Goal: Information Seeking & Learning: Check status

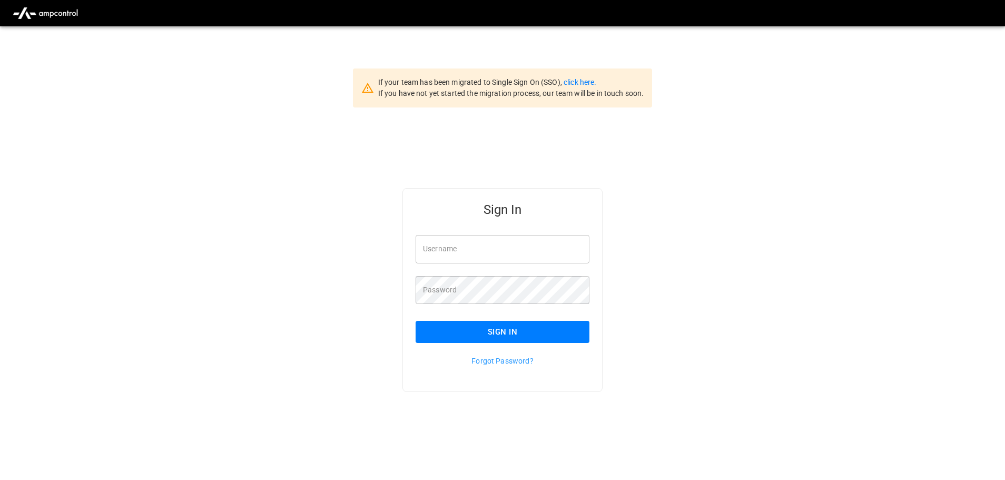
type input "**********"
click at [516, 248] on input "**********" at bounding box center [502, 249] width 174 height 28
click at [493, 336] on button "Sign In" at bounding box center [502, 332] width 174 height 22
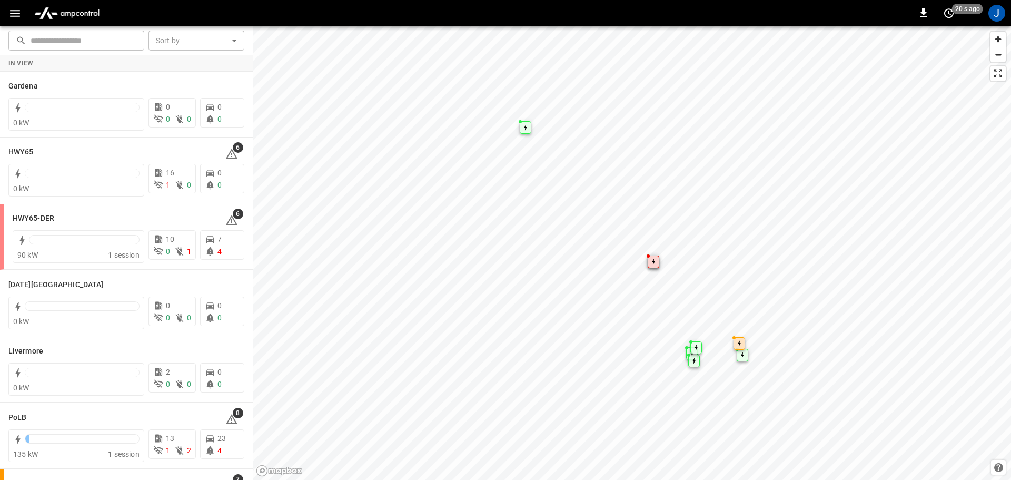
click at [11, 16] on icon "button" at bounding box center [14, 13] width 13 height 13
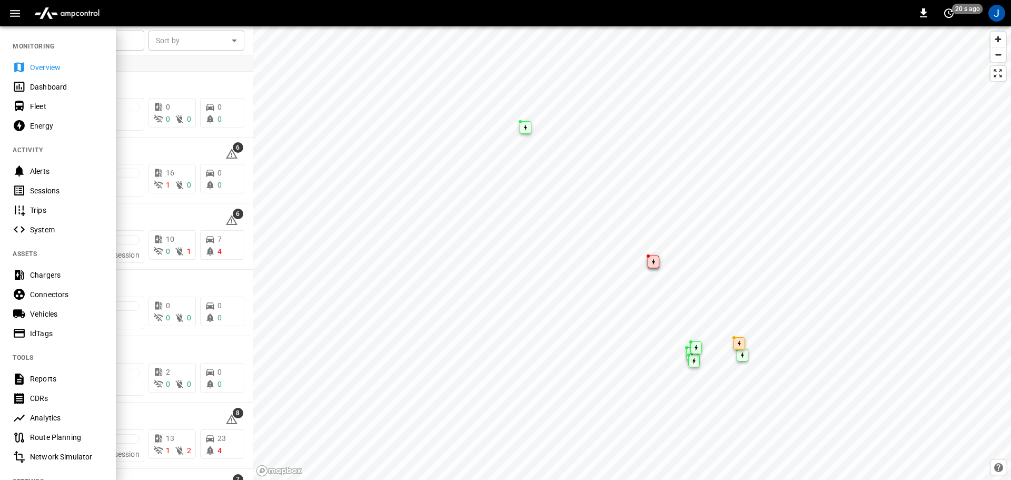
click at [43, 92] on div "Dashboard" at bounding box center [66, 87] width 73 height 11
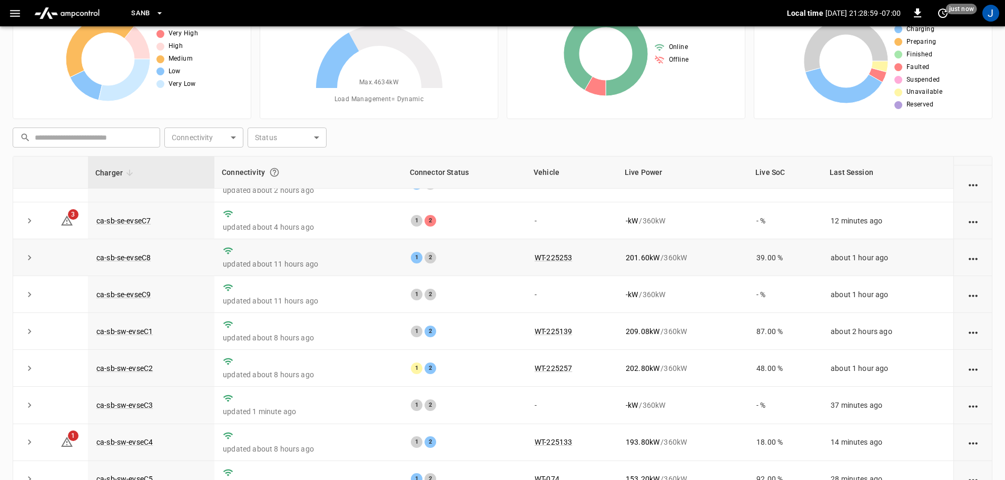
scroll to position [105, 0]
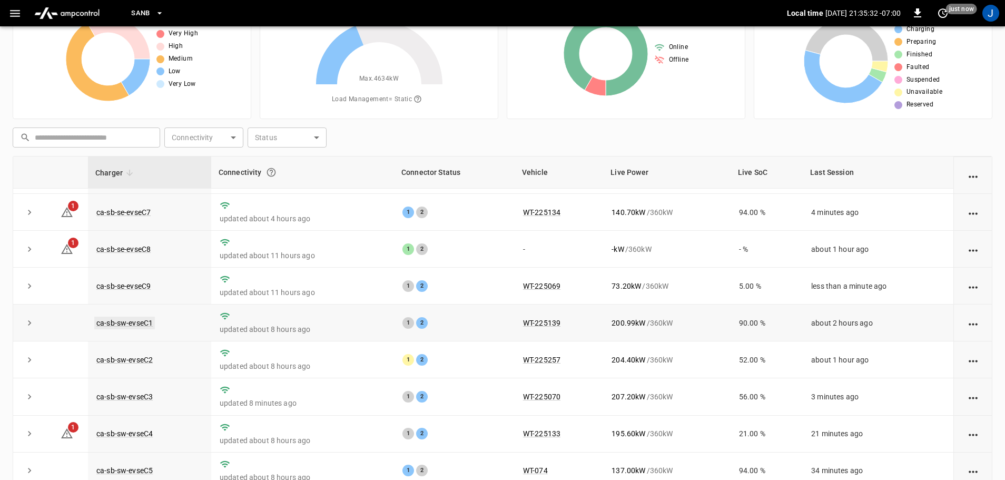
click at [137, 326] on link "ca-sb-sw-evseC1" at bounding box center [124, 322] width 61 height 13
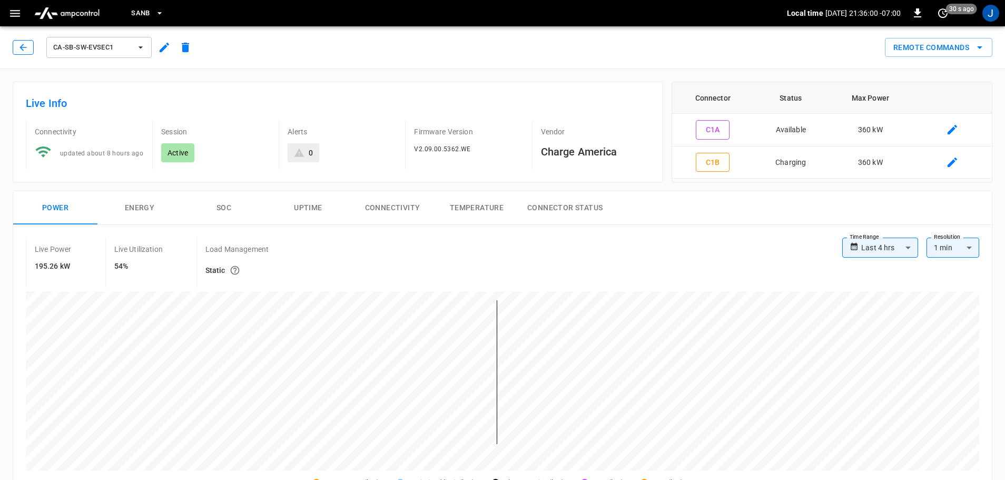
click at [22, 47] on icon "button" at bounding box center [23, 47] width 11 height 11
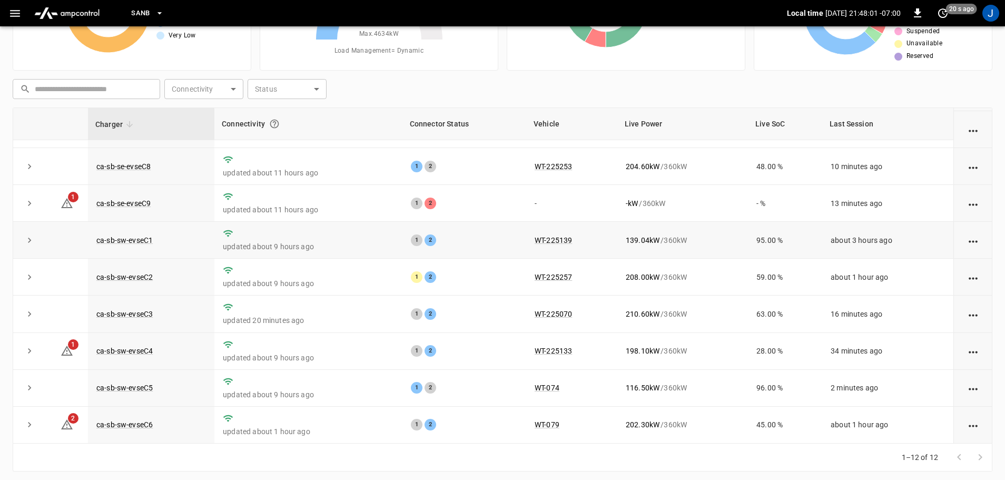
scroll to position [105, 0]
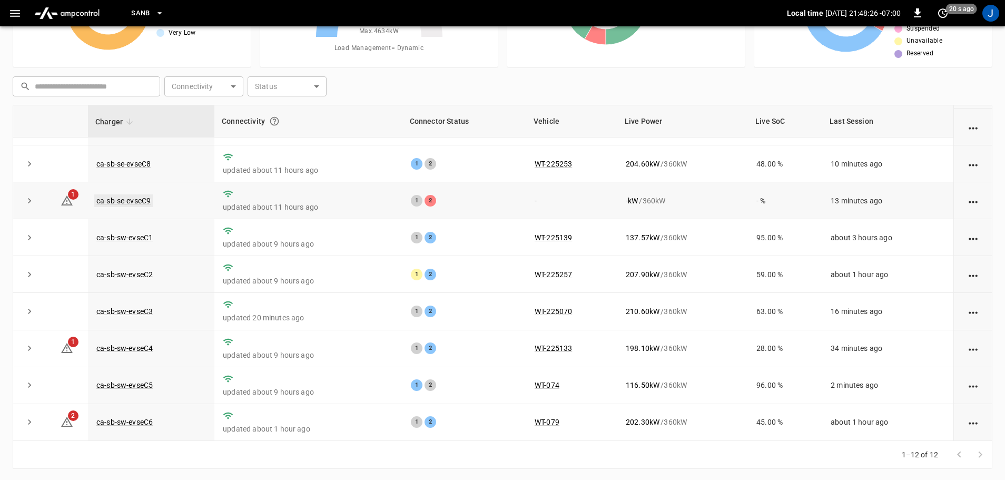
click at [122, 196] on link "ca-sb-se-evseC9" at bounding box center [123, 200] width 58 height 13
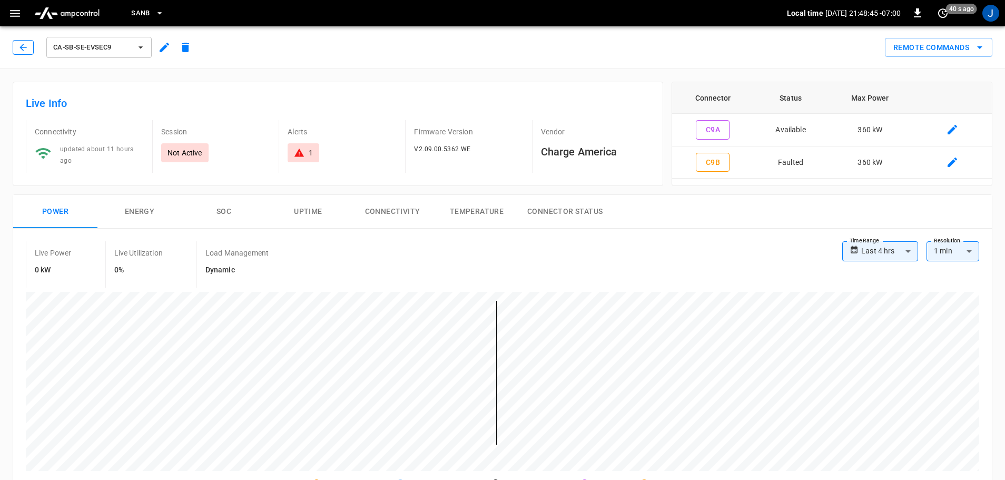
click at [21, 49] on icon "button" at bounding box center [23, 47] width 11 height 11
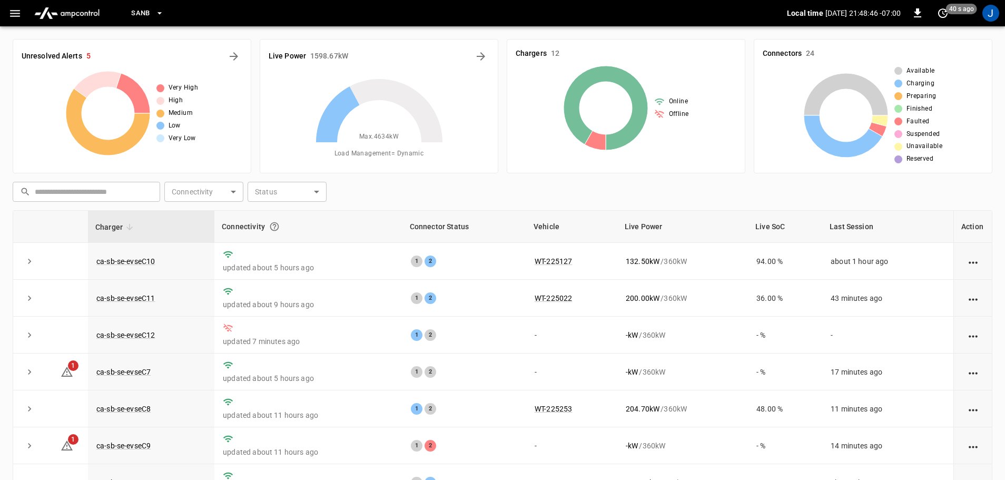
scroll to position [105, 0]
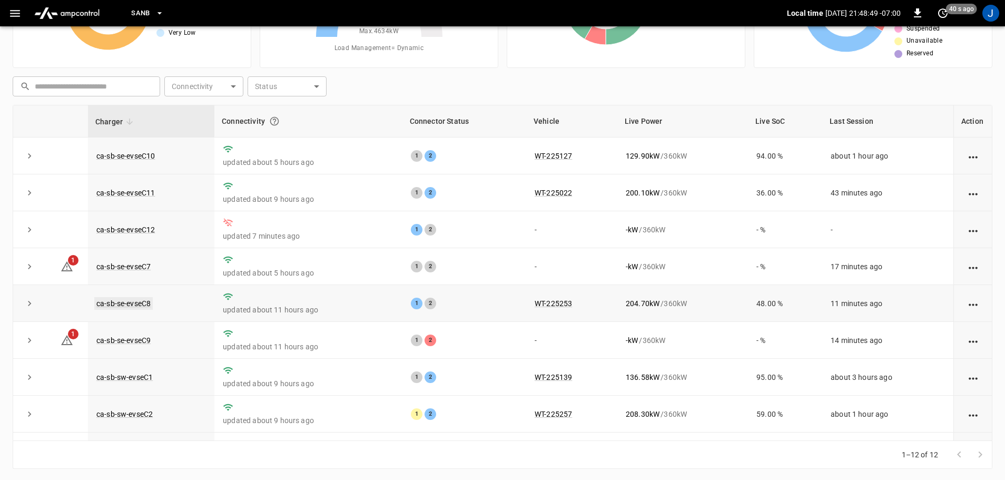
click at [136, 305] on link "ca-sb-se-evseC8" at bounding box center [123, 303] width 58 height 13
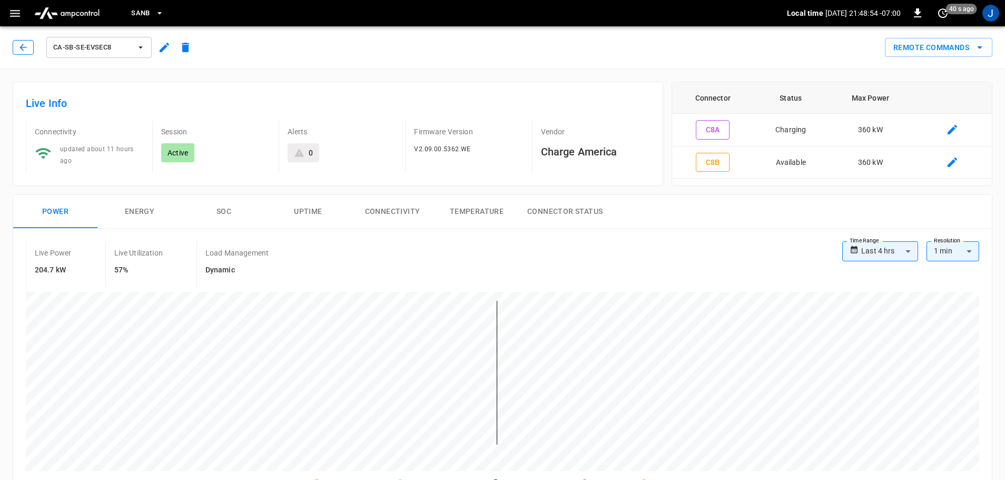
click at [26, 47] on icon "button" at bounding box center [22, 47] width 7 height 7
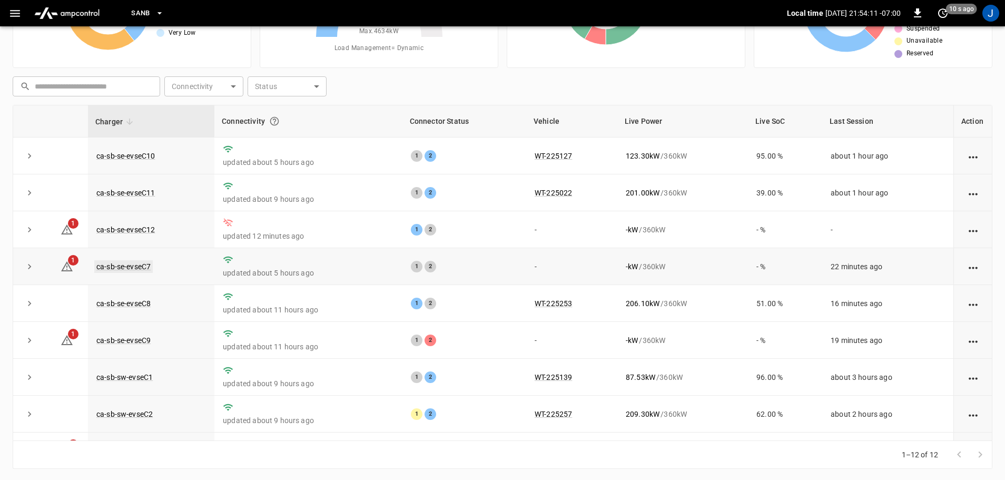
click at [135, 270] on link "ca-sb-se-evseC7" at bounding box center [123, 266] width 58 height 13
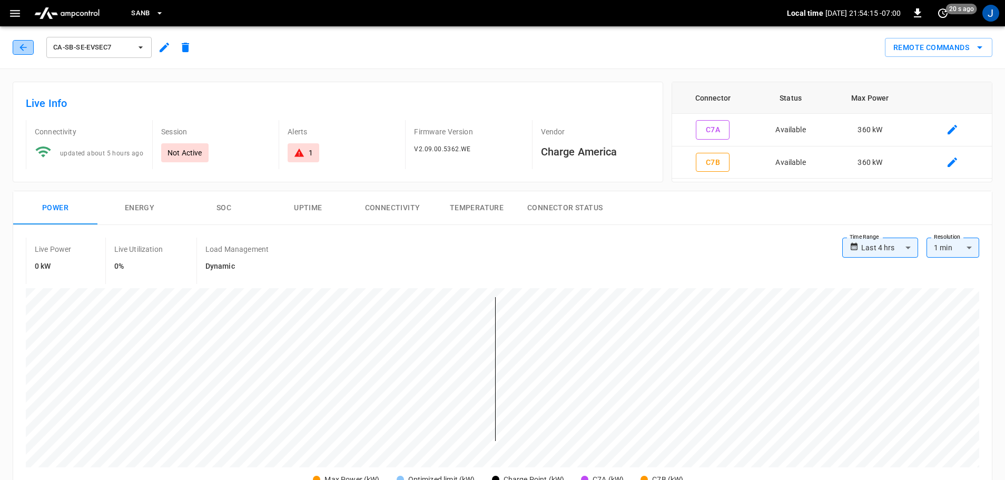
click at [19, 47] on icon "button" at bounding box center [23, 47] width 11 height 11
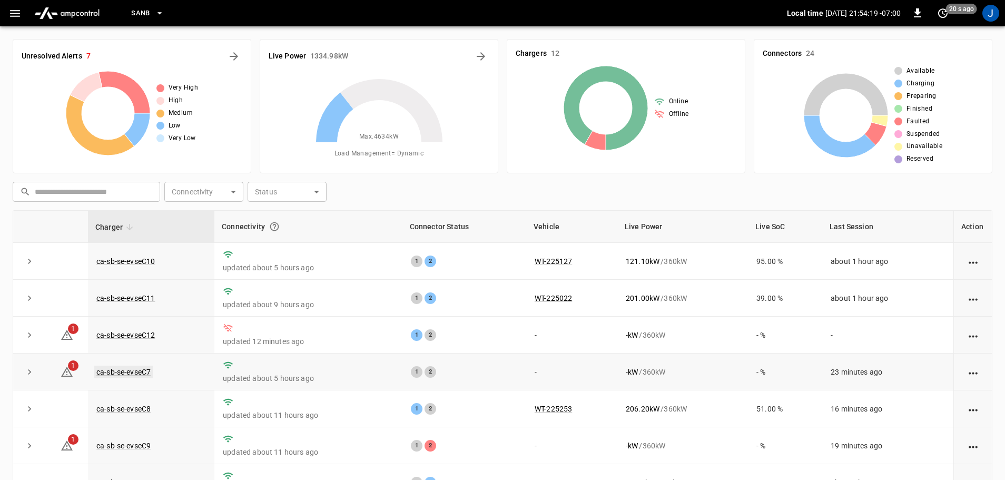
click at [126, 372] on link "ca-sb-se-evseC7" at bounding box center [123, 371] width 58 height 13
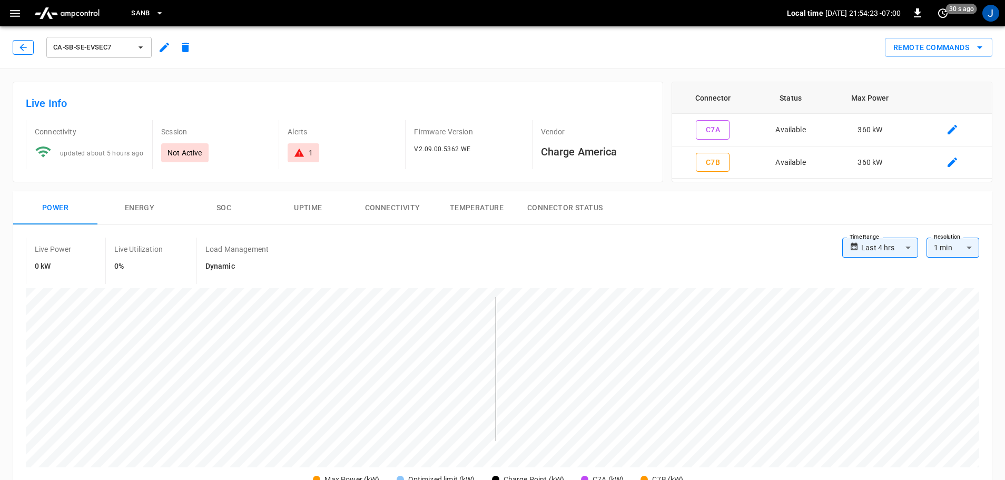
click at [23, 46] on icon "button" at bounding box center [23, 47] width 11 height 11
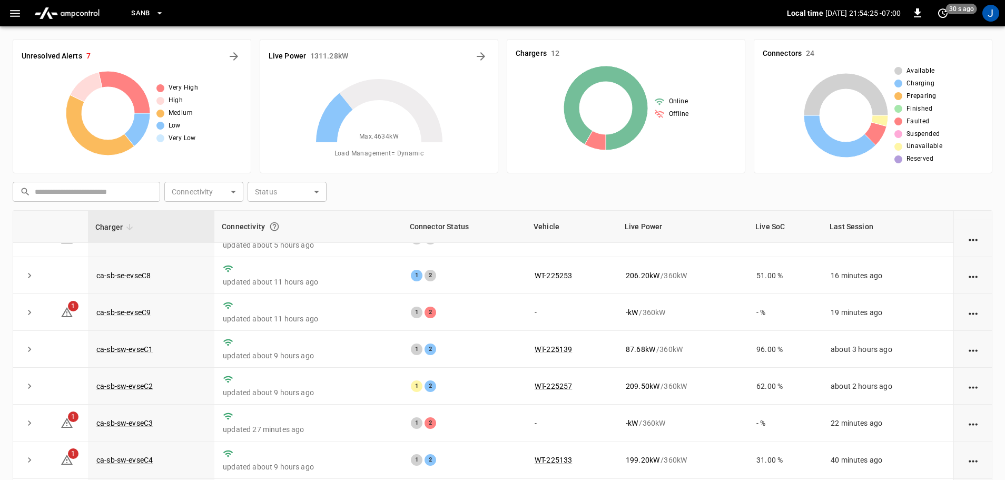
scroll to position [146, 0]
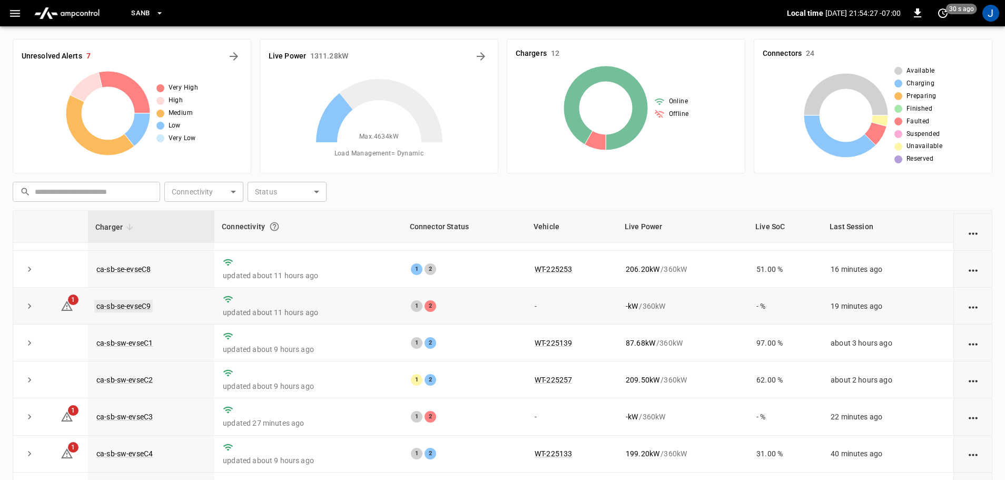
click at [114, 301] on link "ca-sb-se-evseC9" at bounding box center [123, 306] width 58 height 13
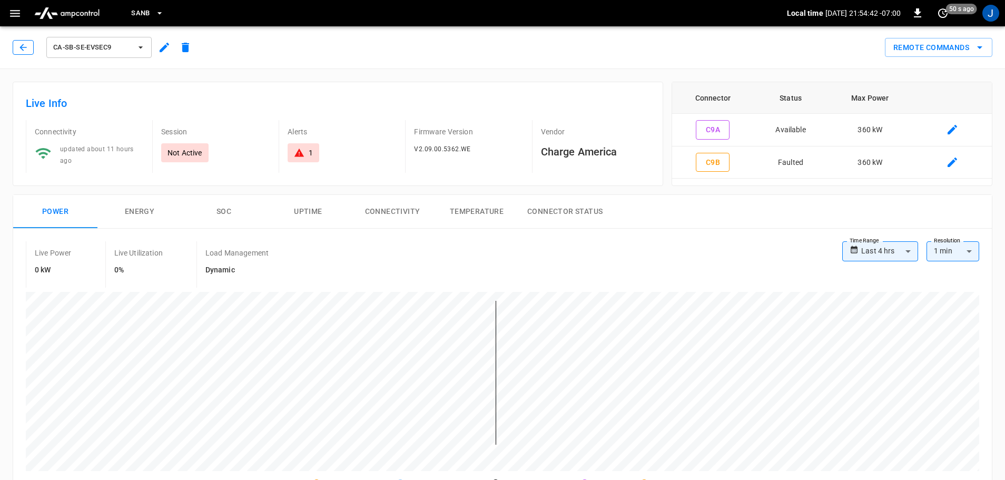
click at [24, 43] on icon "button" at bounding box center [23, 47] width 11 height 11
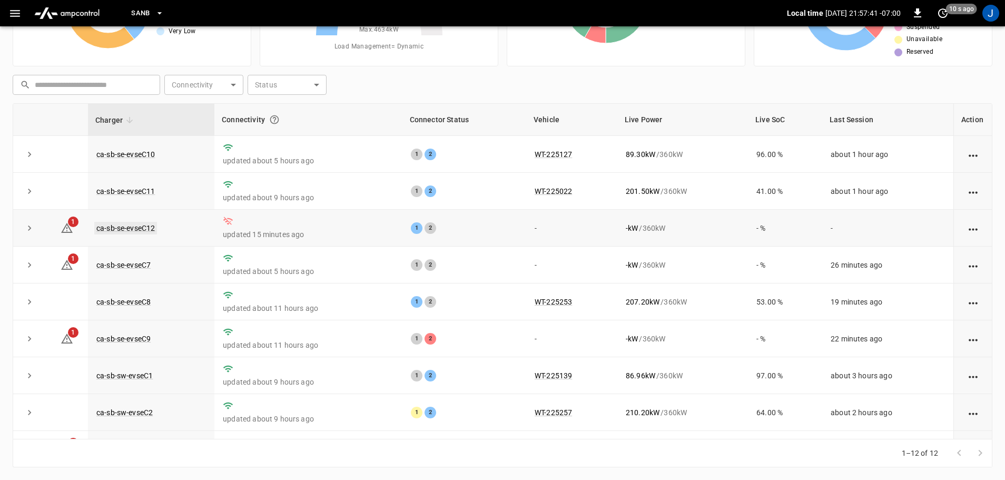
click at [117, 229] on link "ca-sb-se-evseC12" at bounding box center [125, 228] width 63 height 13
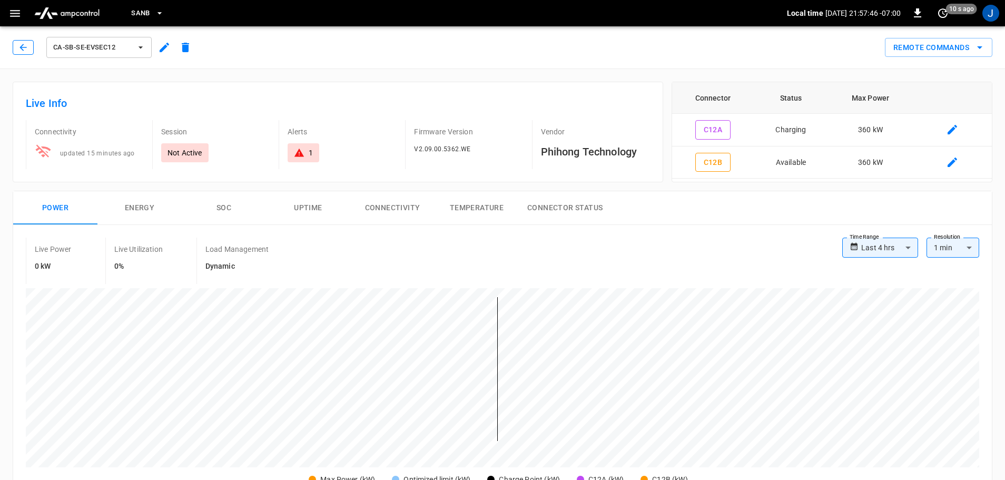
click at [17, 47] on button "button" at bounding box center [23, 47] width 21 height 15
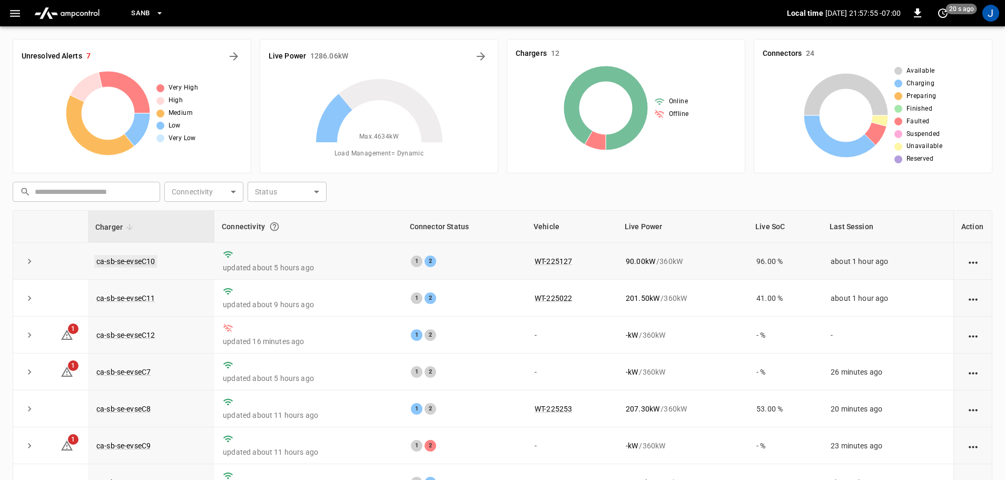
click at [131, 263] on link "ca-sb-se-evseC10" at bounding box center [125, 261] width 63 height 13
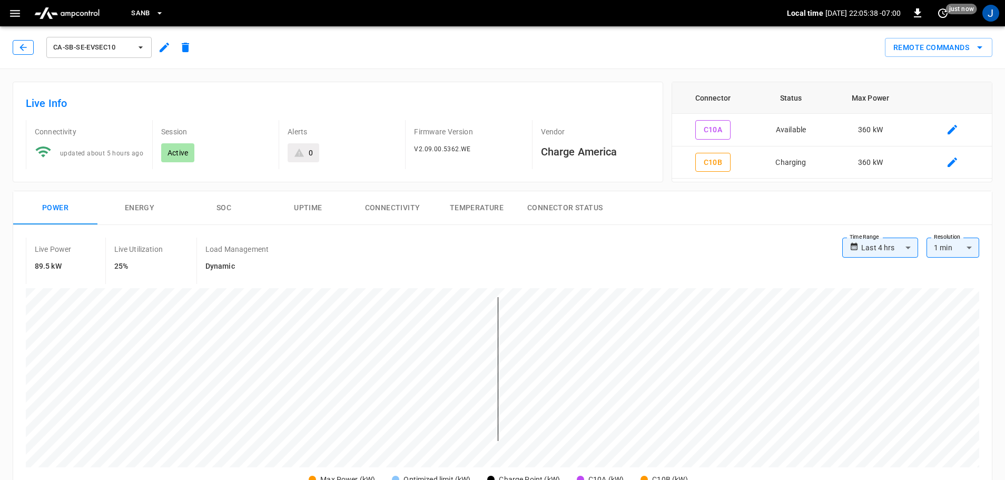
click at [28, 42] on button "button" at bounding box center [23, 47] width 21 height 15
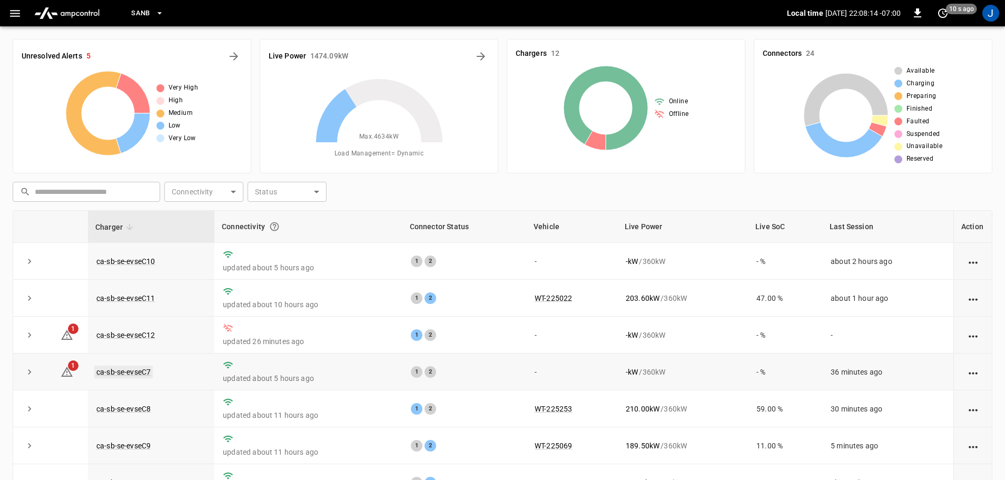
click at [123, 370] on link "ca-sb-se-evseC7" at bounding box center [123, 371] width 58 height 13
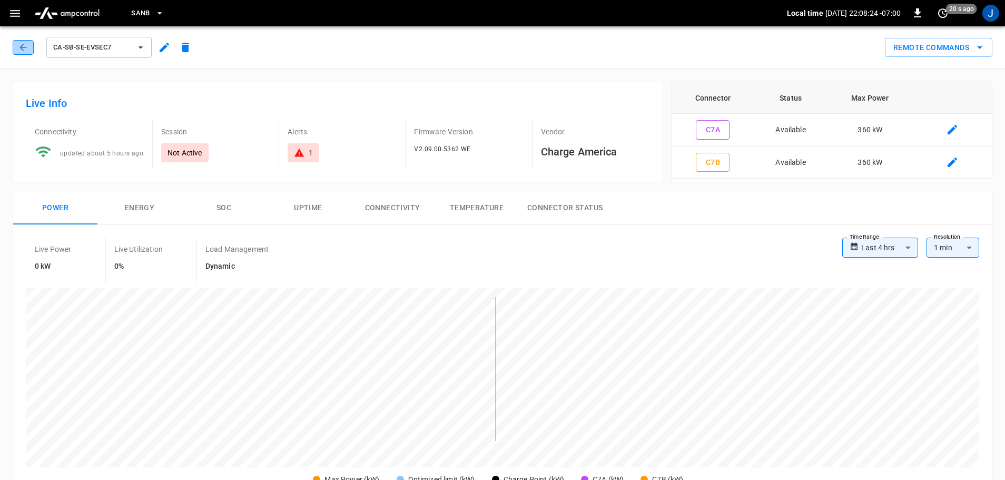
click at [23, 44] on icon "button" at bounding box center [23, 47] width 11 height 11
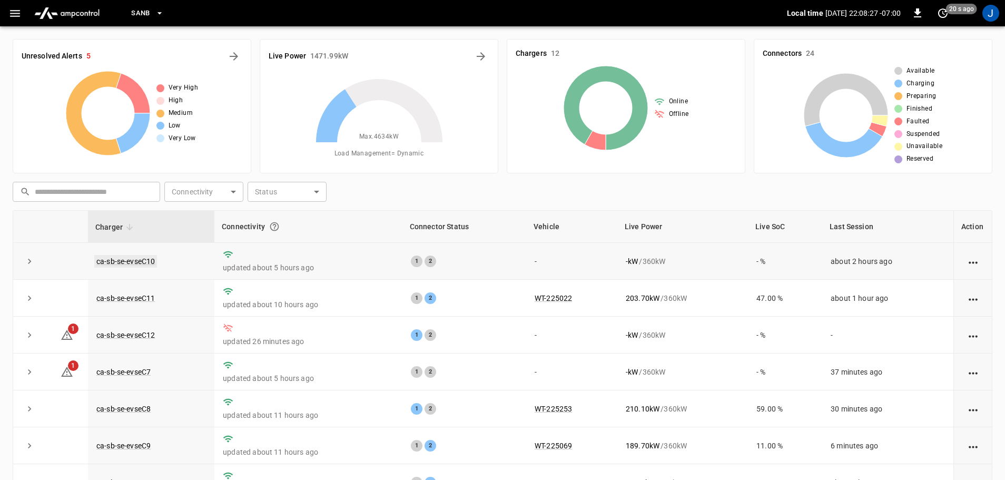
click at [115, 259] on link "ca-sb-se-evseC10" at bounding box center [125, 261] width 63 height 13
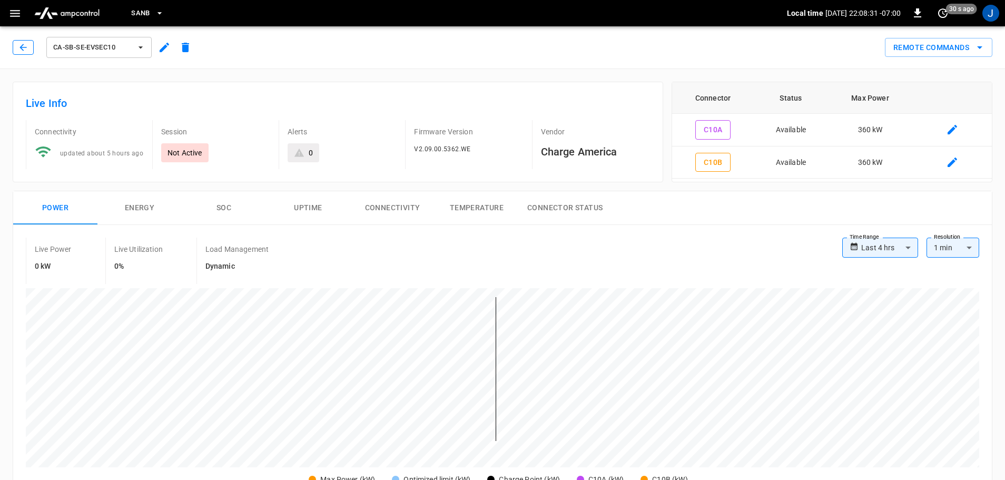
click at [22, 49] on icon "button" at bounding box center [22, 47] width 7 height 7
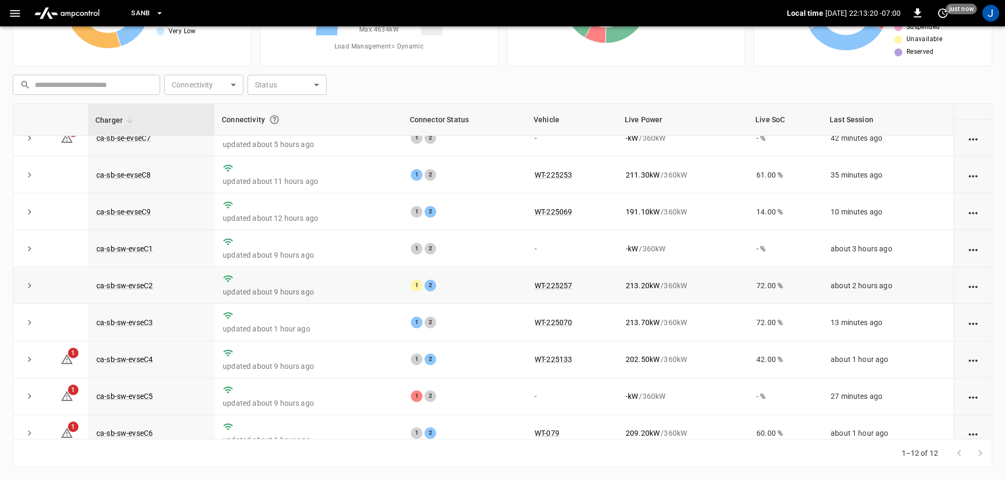
scroll to position [146, 0]
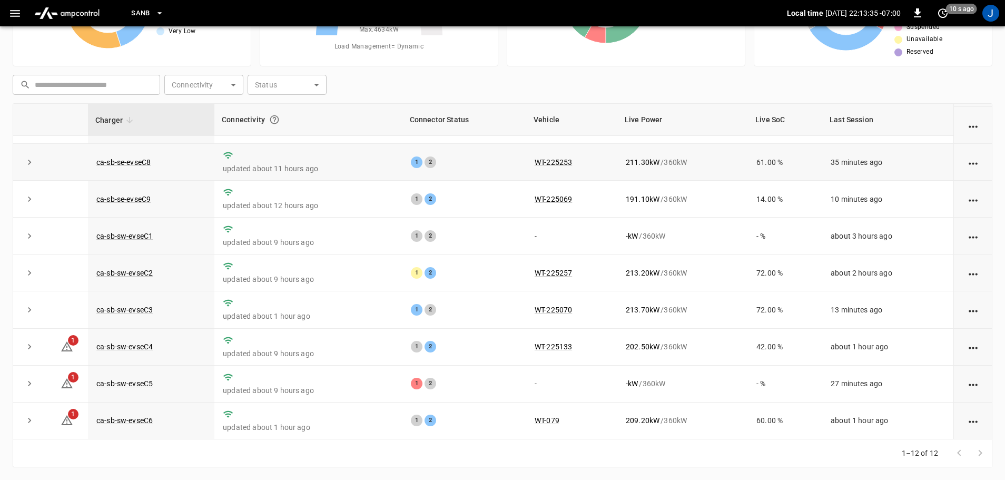
click at [32, 160] on icon "expand row" at bounding box center [29, 162] width 11 height 11
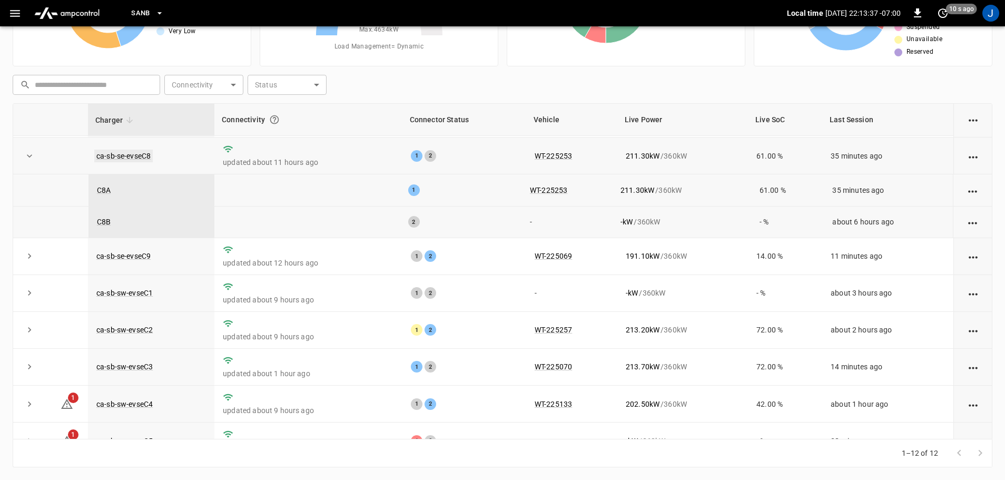
click at [132, 160] on link "ca-sb-se-evseC8" at bounding box center [123, 156] width 58 height 13
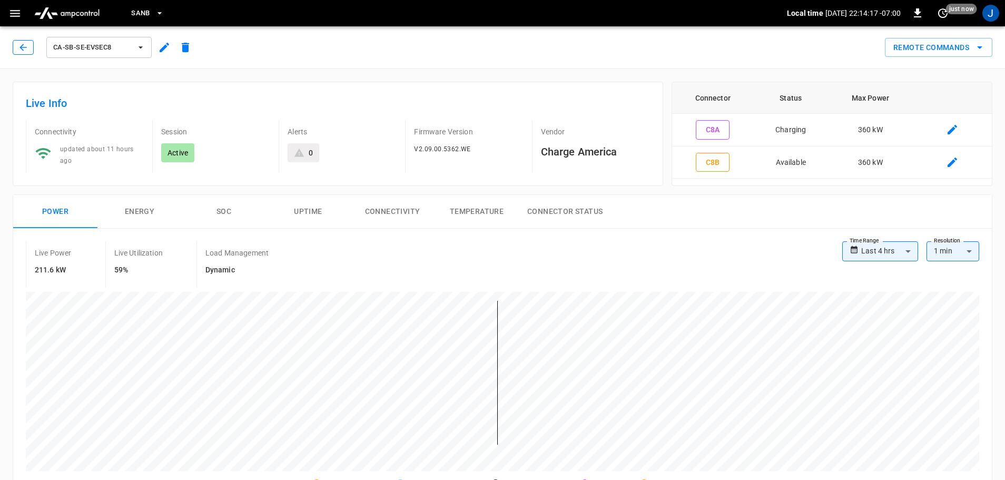
click at [24, 43] on icon "button" at bounding box center [23, 47] width 11 height 11
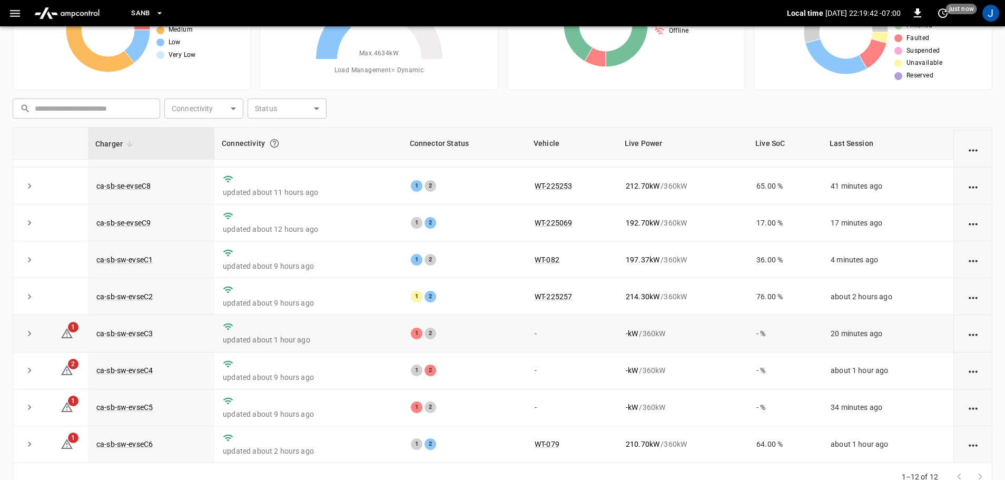
scroll to position [107, 0]
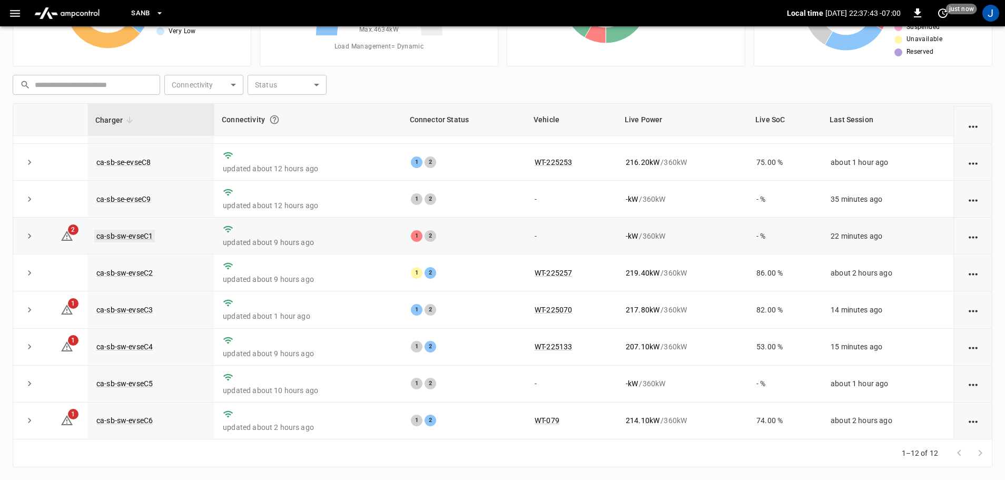
click at [127, 232] on link "ca-sb-sw-evseC1" at bounding box center [124, 236] width 61 height 13
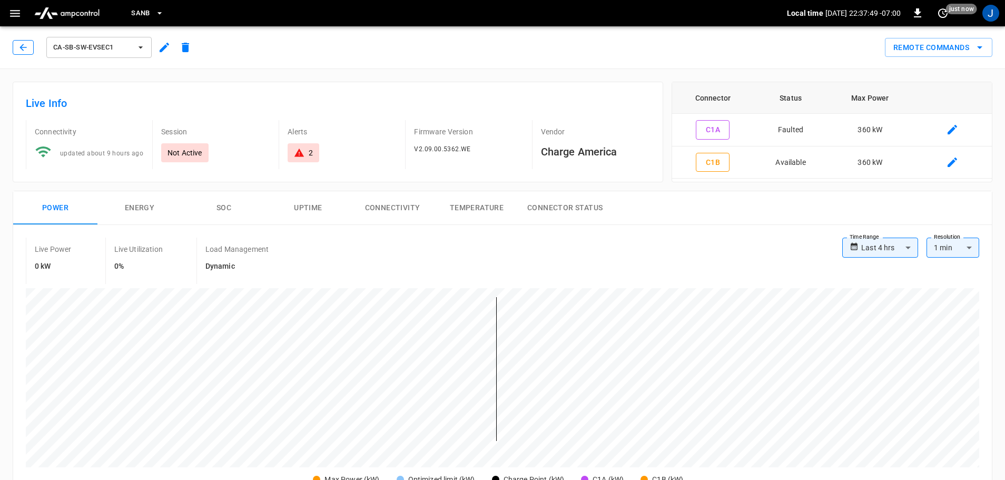
click at [21, 42] on button "button" at bounding box center [23, 47] width 21 height 15
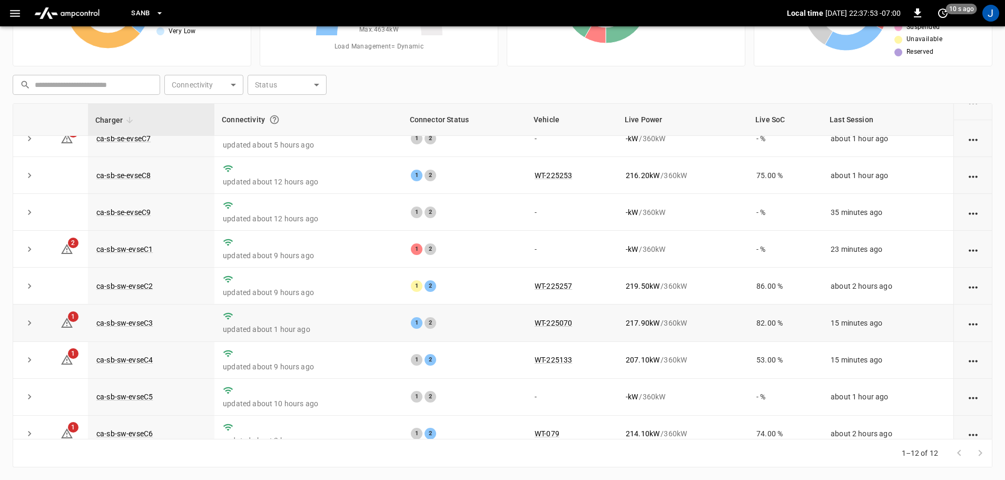
scroll to position [146, 0]
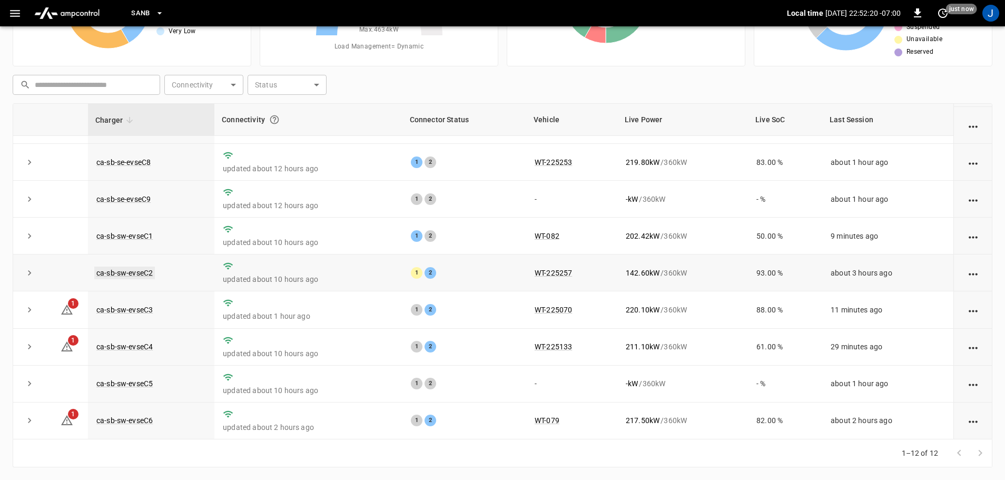
click at [120, 270] on link "ca-sb-sw-evseC2" at bounding box center [124, 272] width 61 height 13
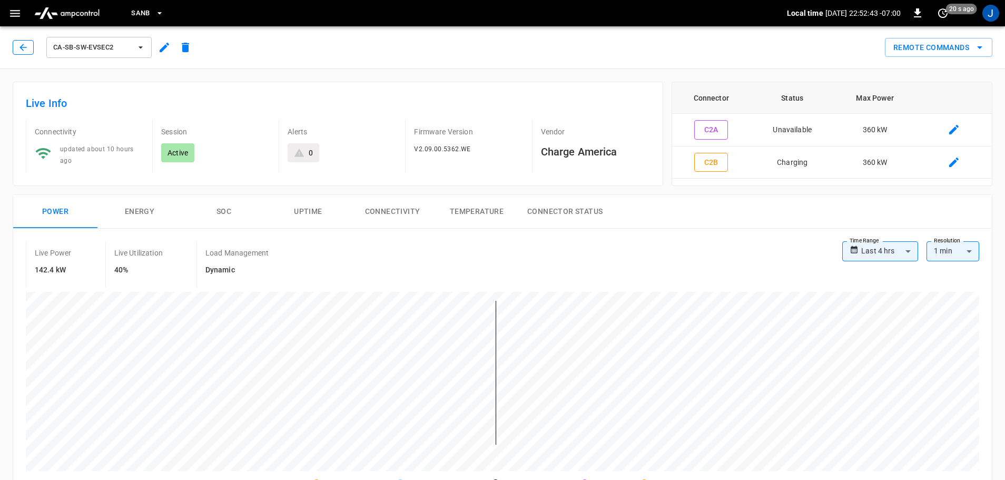
click at [17, 49] on button "button" at bounding box center [23, 47] width 21 height 15
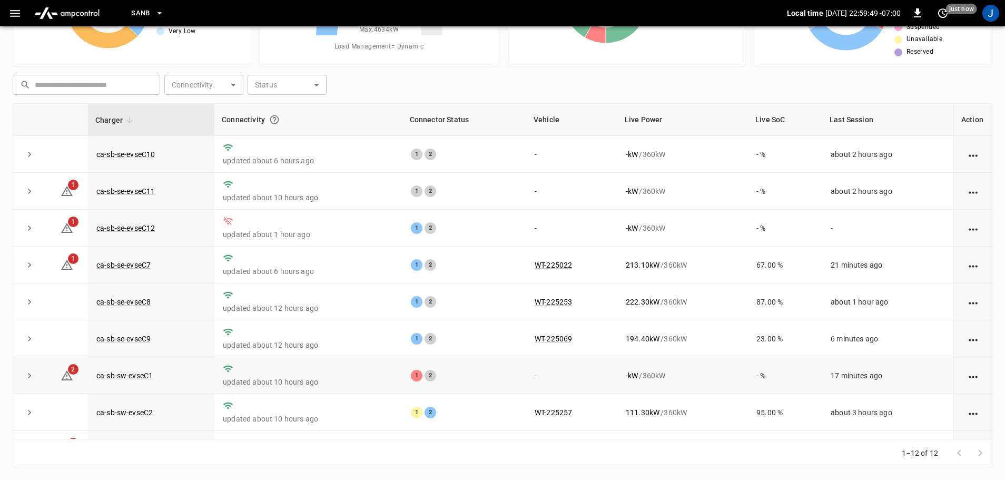
scroll to position [146, 0]
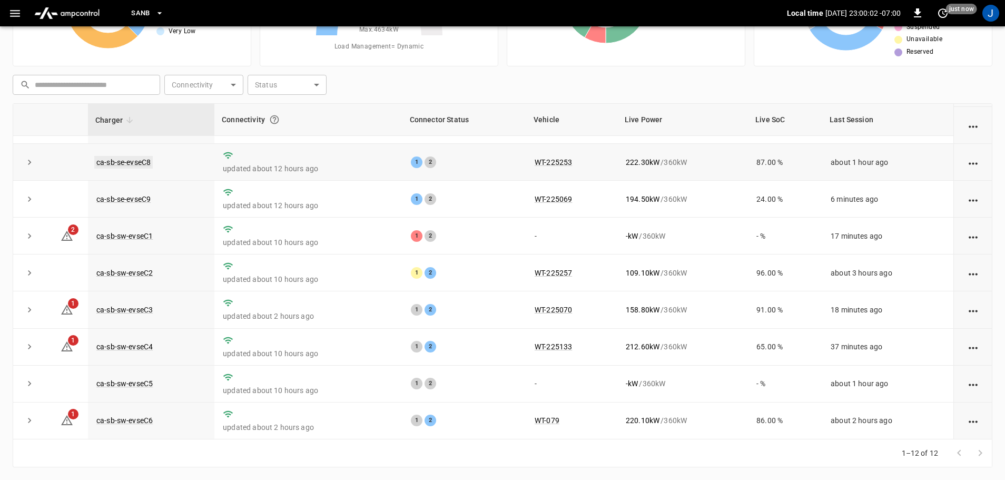
click at [141, 156] on link "ca-sb-se-evseC8" at bounding box center [123, 162] width 58 height 13
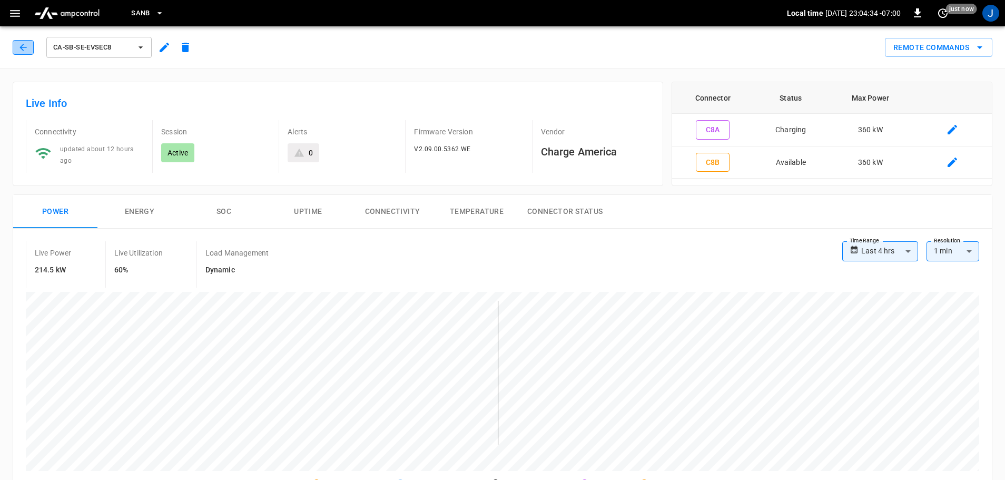
click at [23, 50] on icon "button" at bounding box center [22, 47] width 7 height 7
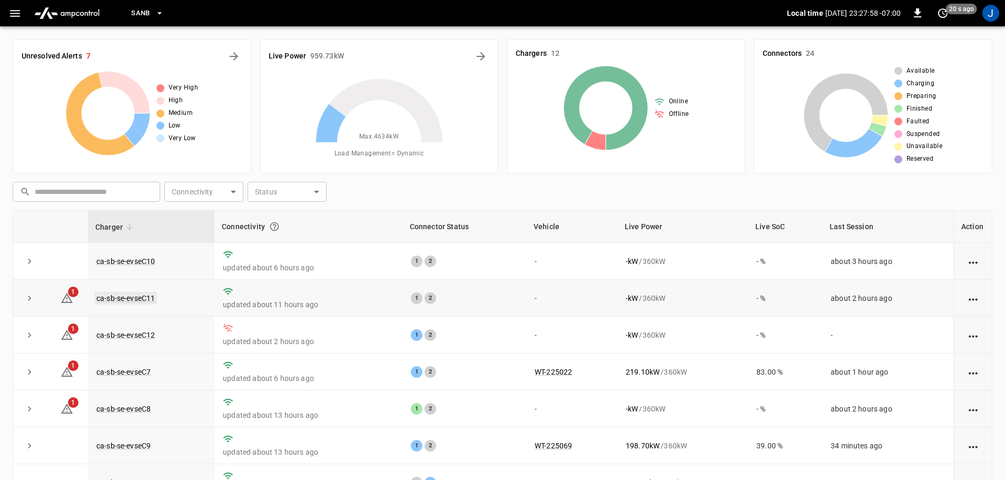
click at [140, 300] on link "ca-sb-se-evseC11" at bounding box center [125, 298] width 63 height 13
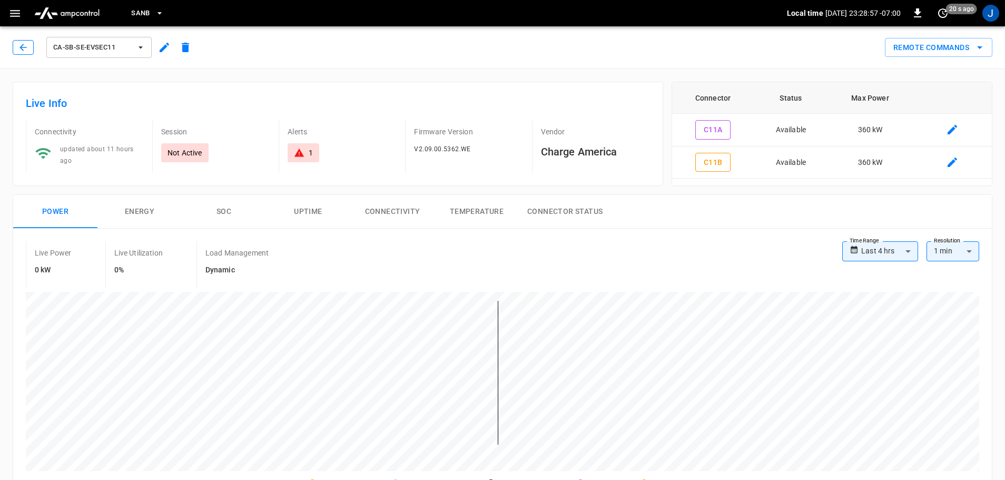
click at [19, 49] on icon "button" at bounding box center [23, 47] width 11 height 11
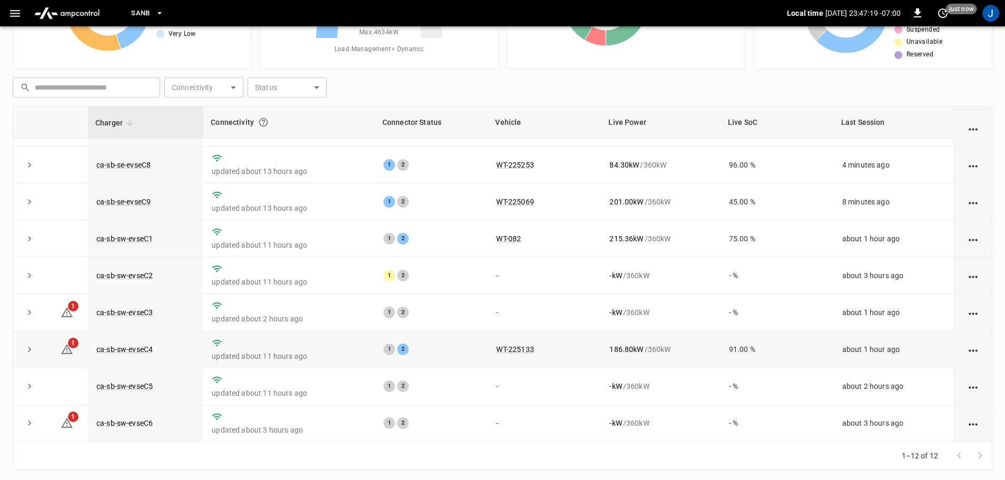
scroll to position [105, 0]
